Goal: Find specific page/section: Find specific page/section

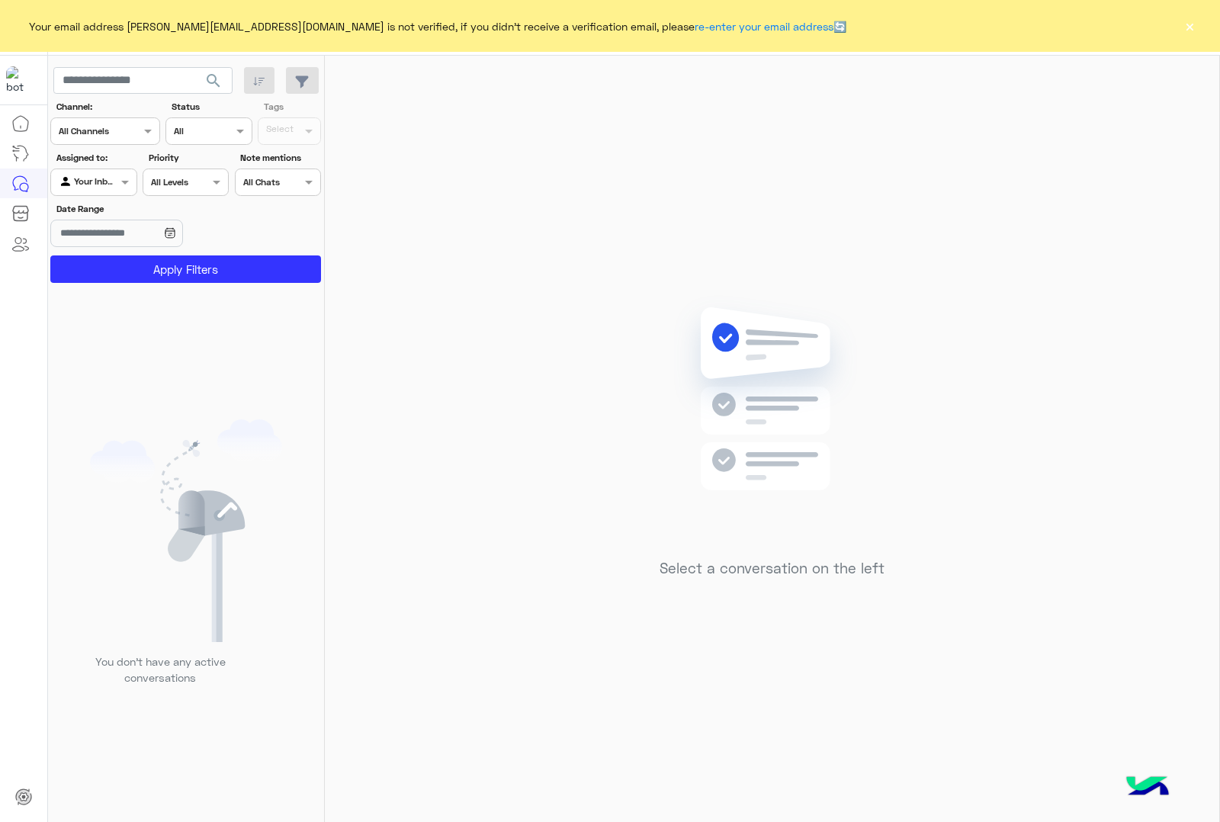
click at [1181, 24] on div "Your email address [PERSON_NAME][EMAIL_ADDRESS][DOMAIN_NAME] is not verified, i…" at bounding box center [610, 26] width 1220 height 52
click at [1183, 25] on button "×" at bounding box center [1189, 25] width 15 height 15
click at [1195, 21] on button "×" at bounding box center [1189, 25] width 15 height 15
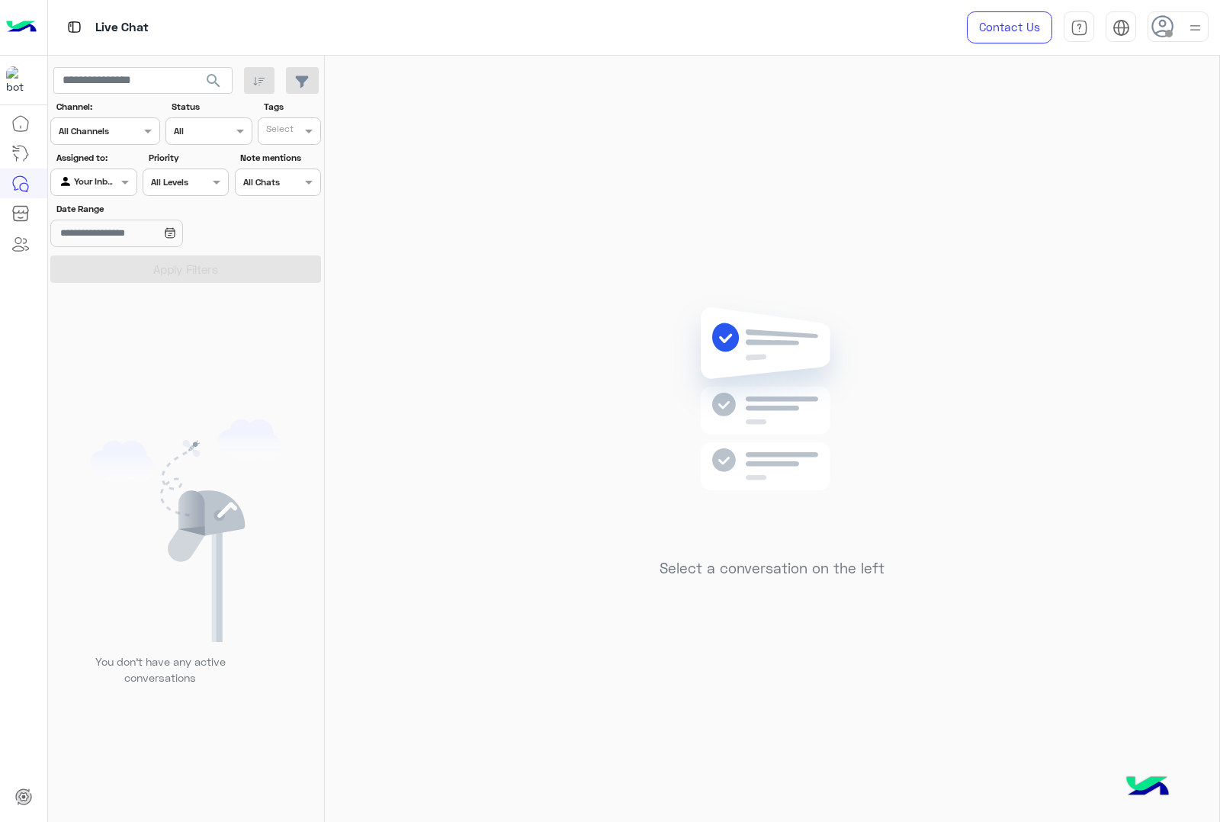
click at [1195, 31] on img at bounding box center [1195, 27] width 19 height 19
click at [1144, 113] on label "Online" at bounding box center [1113, 116] width 166 height 27
click at [1191, 27] on img at bounding box center [1196, 29] width 18 height 18
